Goal: Task Accomplishment & Management: Manage account settings

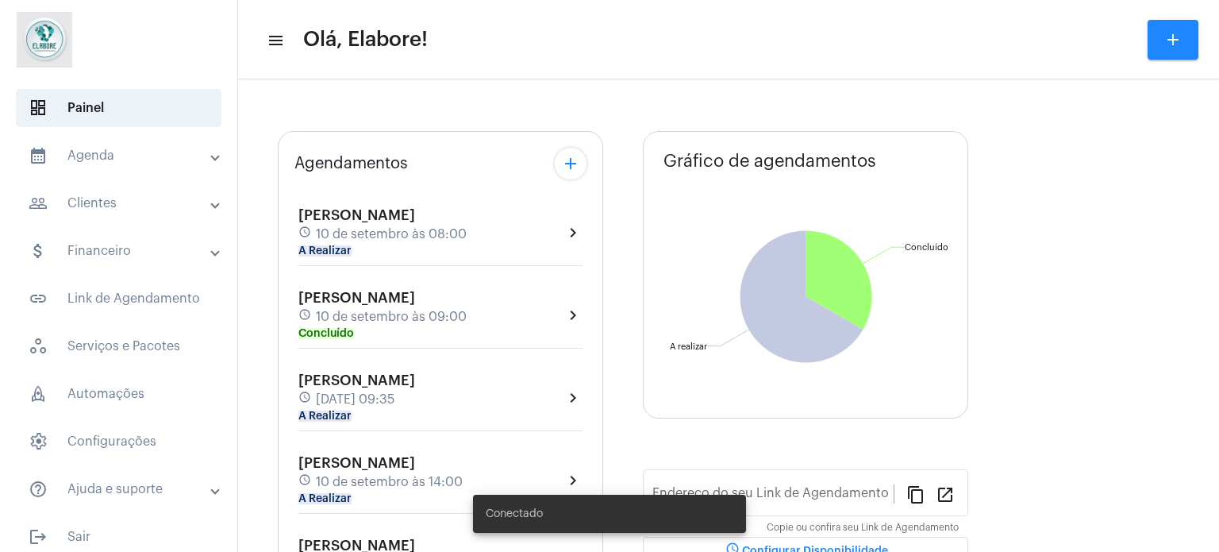
click at [101, 206] on mat-panel-title "people_outline Clientes" at bounding box center [120, 203] width 183 height 19
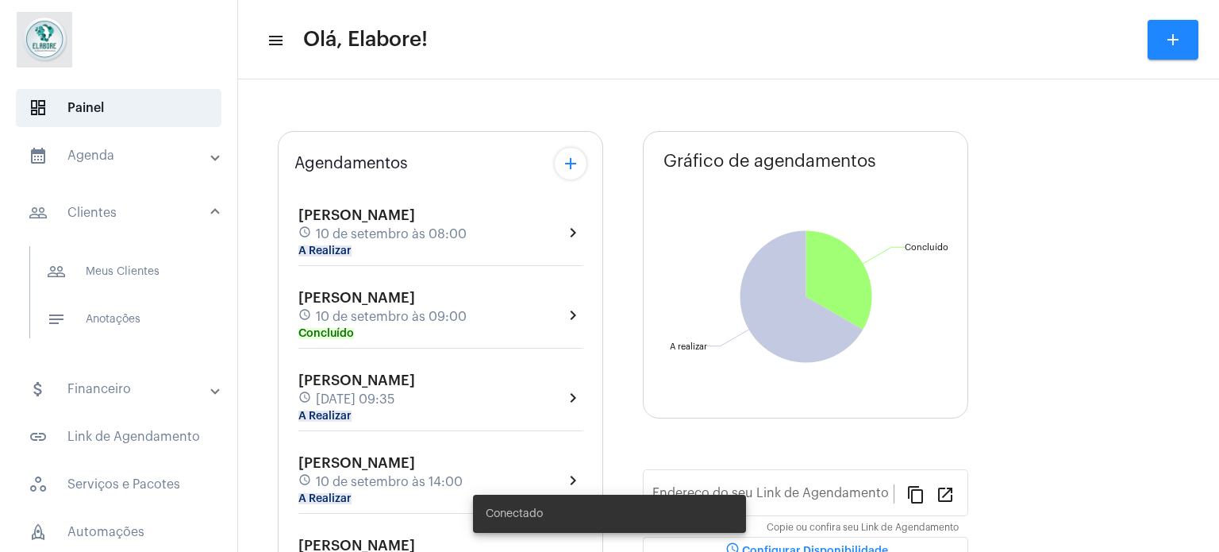
type input "[URL][DOMAIN_NAME]"
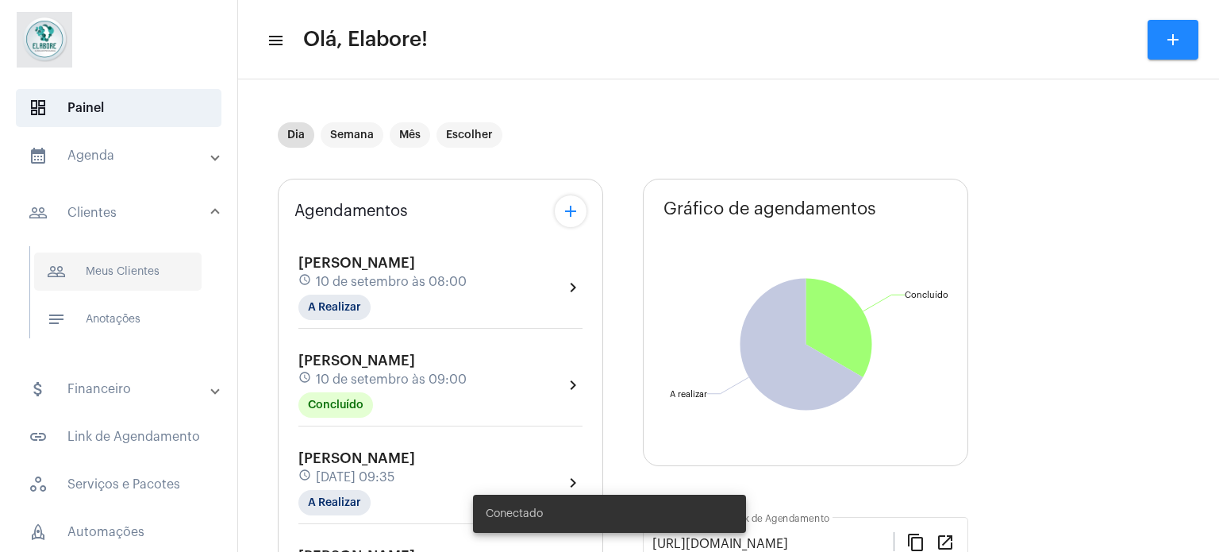
click at [115, 272] on span "people_outline Meus Clientes" at bounding box center [117, 271] width 167 height 38
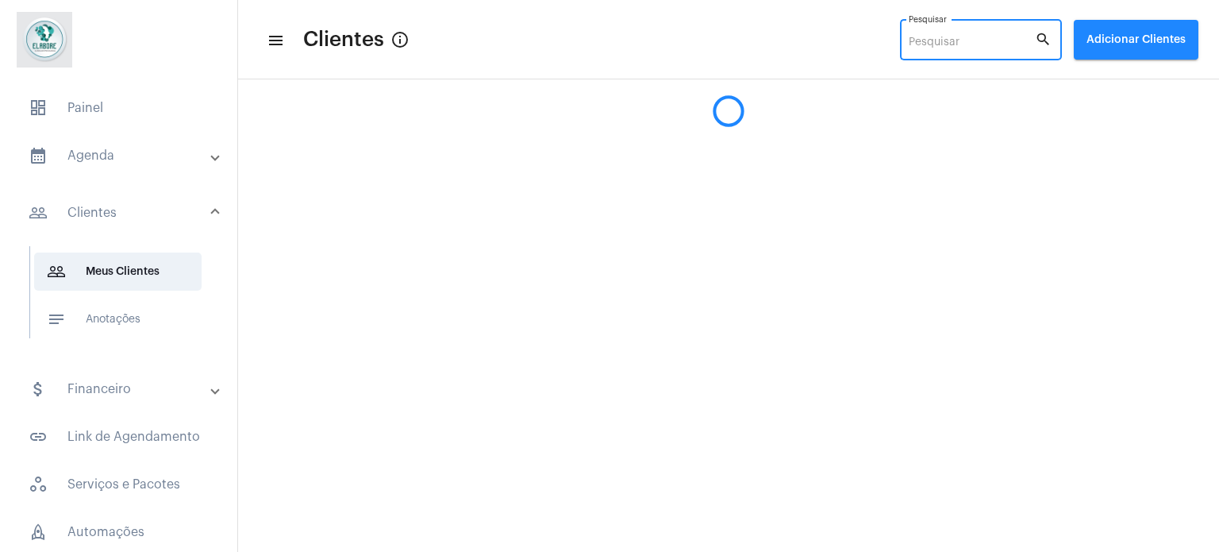
click at [919, 40] on input "Pesquisar" at bounding box center [972, 43] width 126 height 13
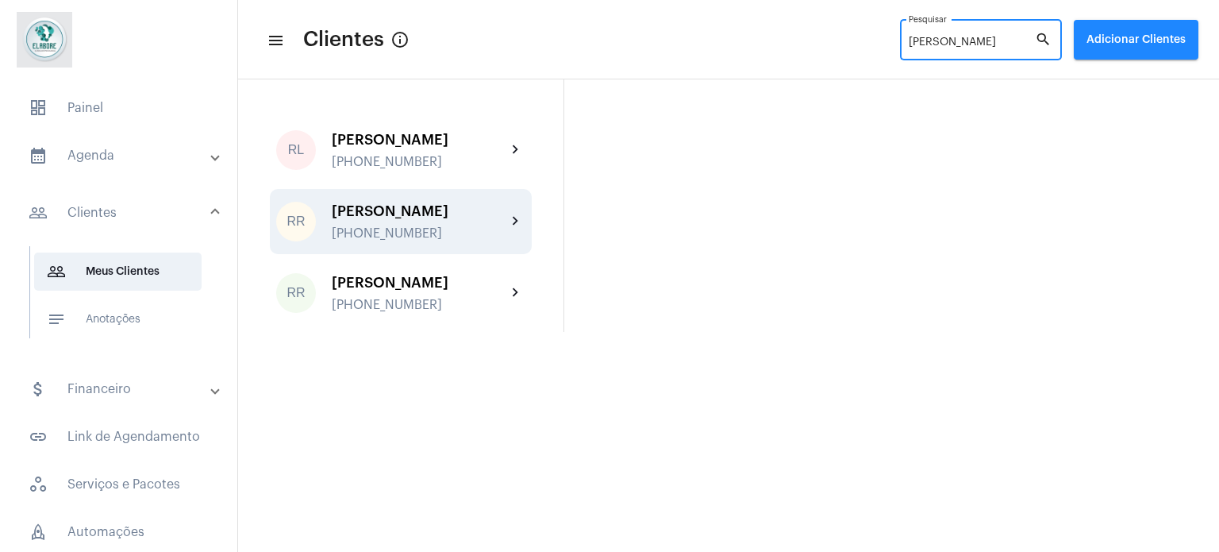
type input "[PERSON_NAME]"
click at [494, 219] on div "[PERSON_NAME]" at bounding box center [419, 211] width 175 height 16
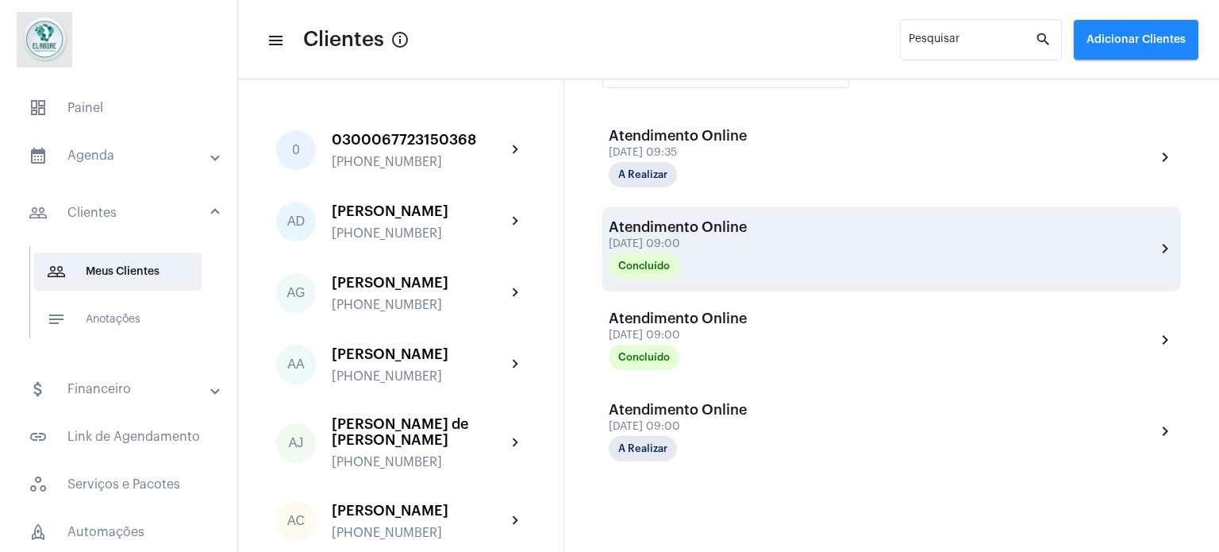
scroll to position [302, 0]
